Goal: Navigation & Orientation: Find specific page/section

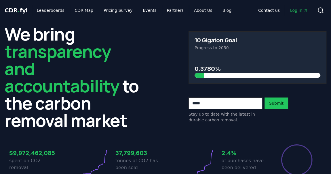
click at [296, 7] on span "Log in" at bounding box center [299, 10] width 18 height 6
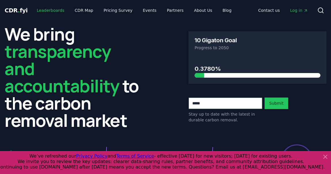
click at [52, 12] on link "Leaderboards" at bounding box center [50, 10] width 37 height 10
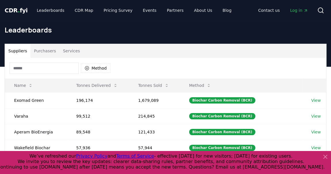
click at [324, 155] on icon at bounding box center [325, 156] width 3 height 3
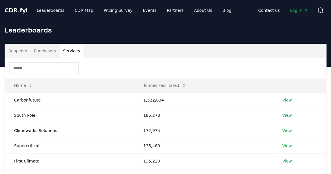
click at [66, 56] on button "Services" at bounding box center [72, 51] width 24 height 14
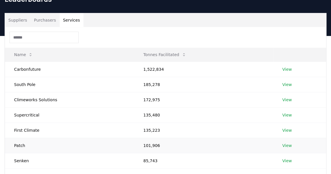
scroll to position [33, 0]
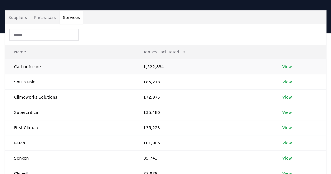
click at [283, 65] on link "View" at bounding box center [288, 67] width 10 height 6
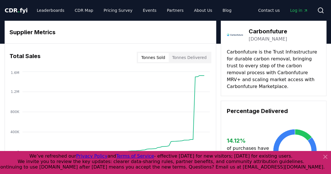
click at [326, 157] on icon at bounding box center [325, 156] width 3 height 3
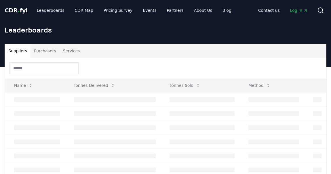
scroll to position [33, 0]
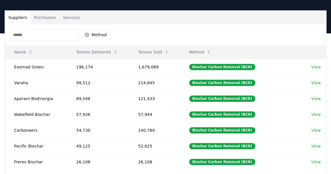
click at [43, 18] on button "Purchasers" at bounding box center [45, 18] width 29 height 14
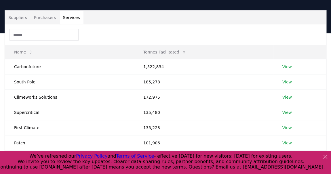
click at [66, 17] on button "Services" at bounding box center [72, 18] width 24 height 14
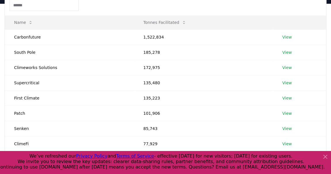
scroll to position [64, 0]
